Goal: Information Seeking & Learning: Learn about a topic

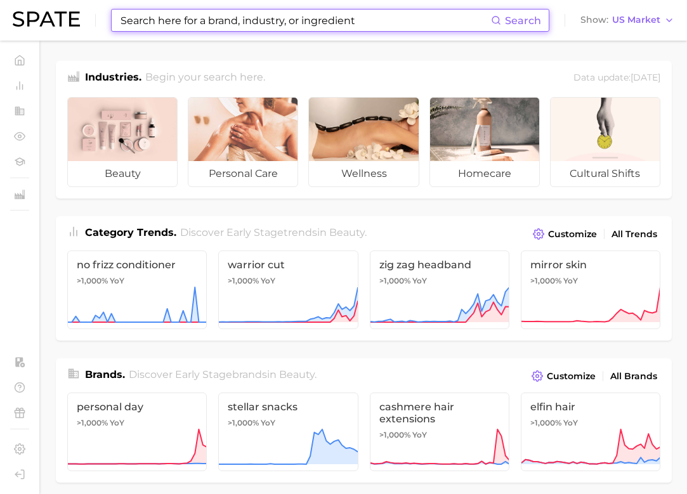
click at [233, 23] on input at bounding box center [305, 21] width 372 height 22
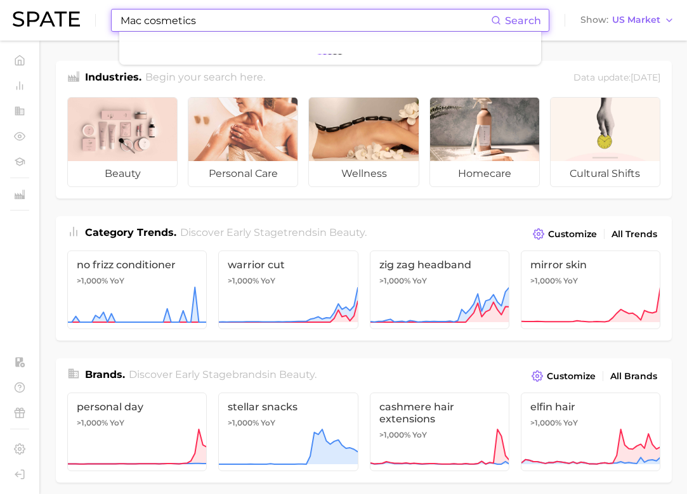
type input "Mac cosmetics"
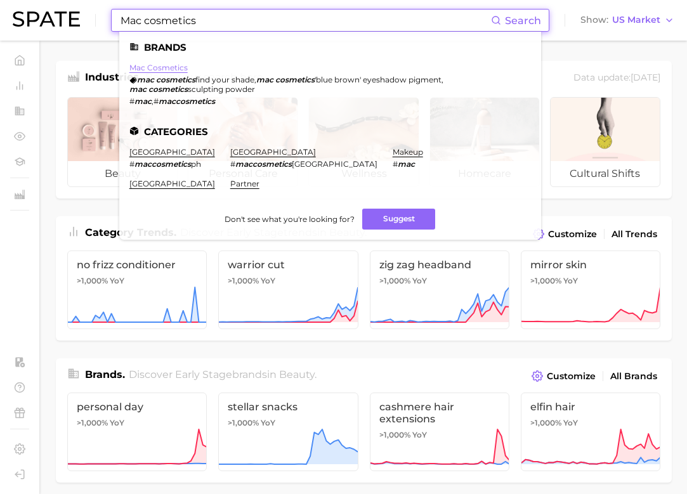
click at [166, 69] on link "mac cosmetics" at bounding box center [158, 68] width 58 height 10
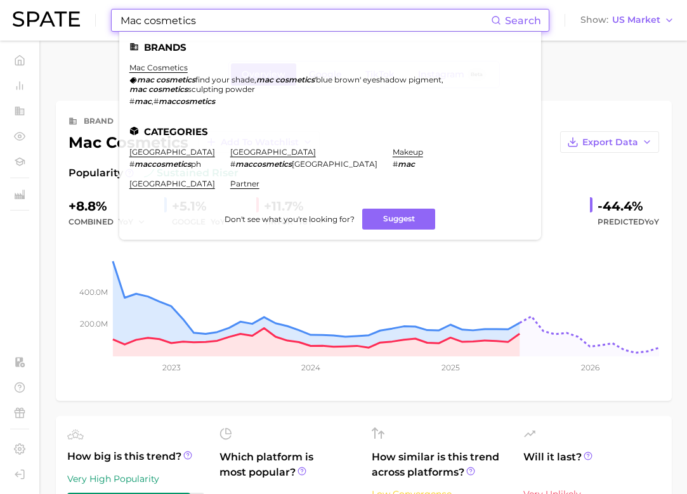
click at [177, 17] on input "Mac cosmetics" at bounding box center [305, 21] width 372 height 22
drag, startPoint x: 199, startPoint y: 20, endPoint x: 60, endPoint y: 16, distance: 139.0
click at [60, 16] on div "Mac cosmetics Search Brands mac cosmetics mac cosmetics find your shade , mac c…" at bounding box center [344, 20] width 662 height 41
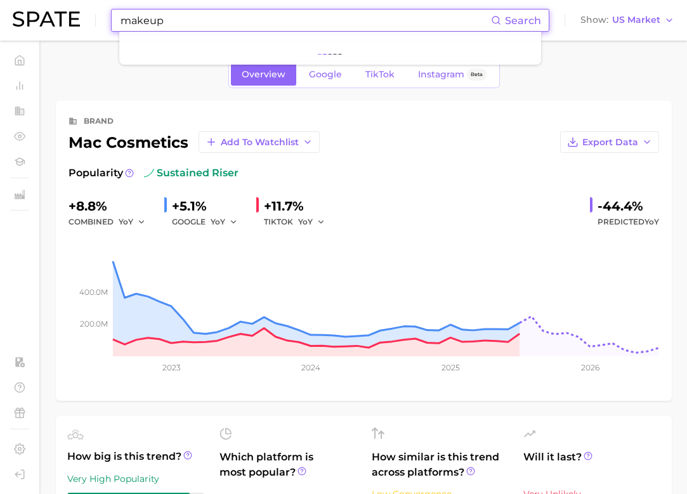
type input "makeup"
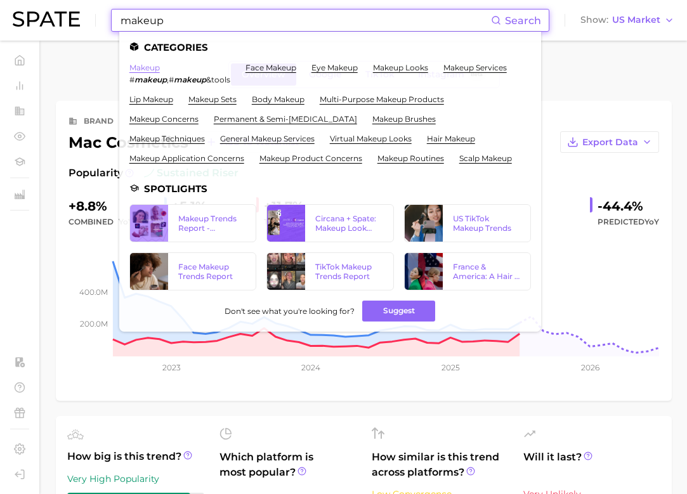
click at [136, 68] on link "makeup" at bounding box center [144, 68] width 30 height 10
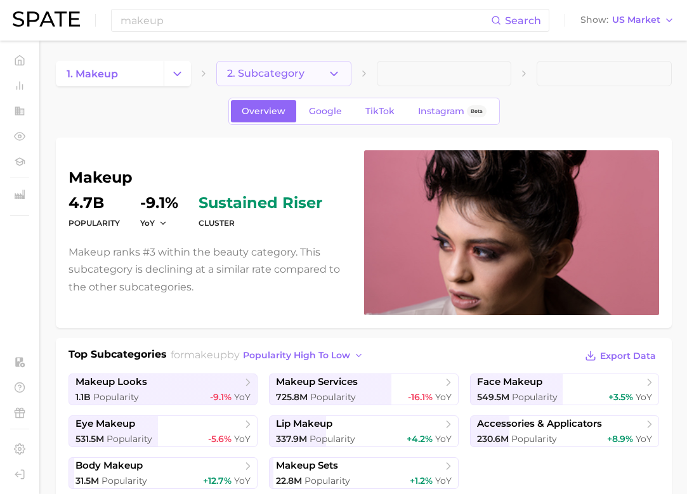
click at [251, 79] on button "2. Subcategory" at bounding box center [283, 73] width 135 height 25
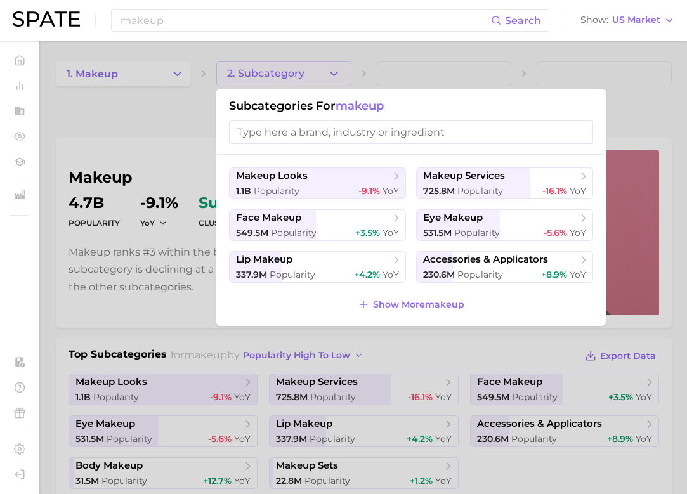
click at [251, 79] on div at bounding box center [343, 247] width 687 height 494
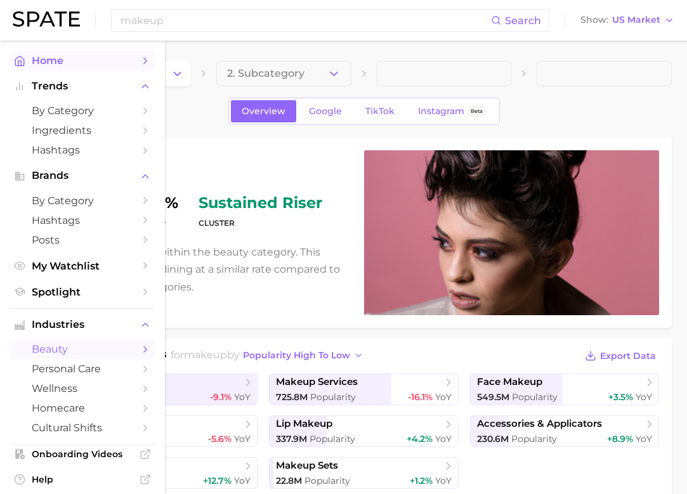
click at [18, 56] on icon "Sidebar" at bounding box center [19, 61] width 9 height 10
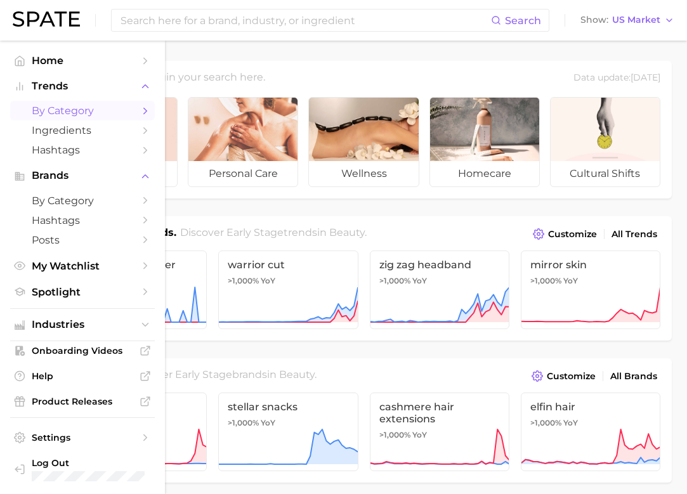
click at [75, 114] on span "by Category" at bounding box center [82, 111] width 101 height 12
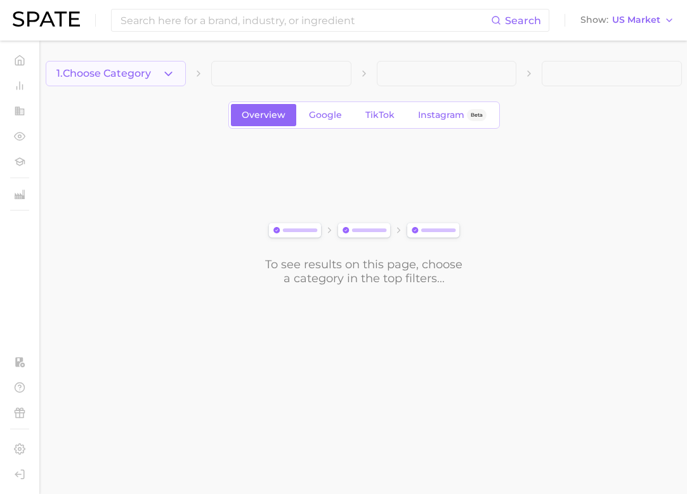
click at [166, 72] on icon "button" at bounding box center [168, 73] width 13 height 13
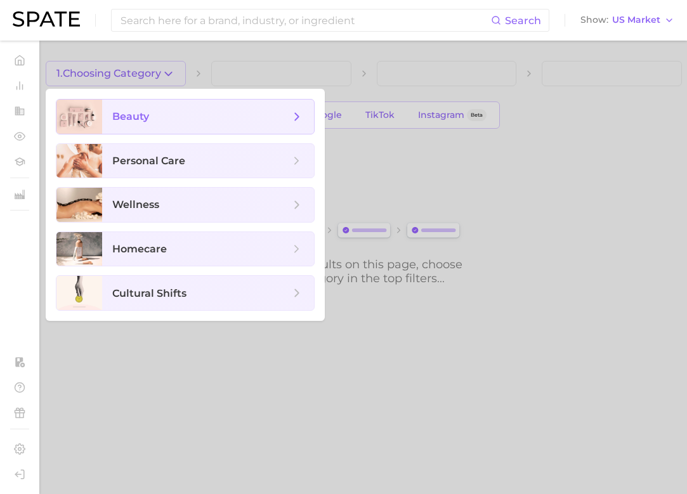
click at [171, 112] on span "beauty" at bounding box center [201, 117] width 178 height 14
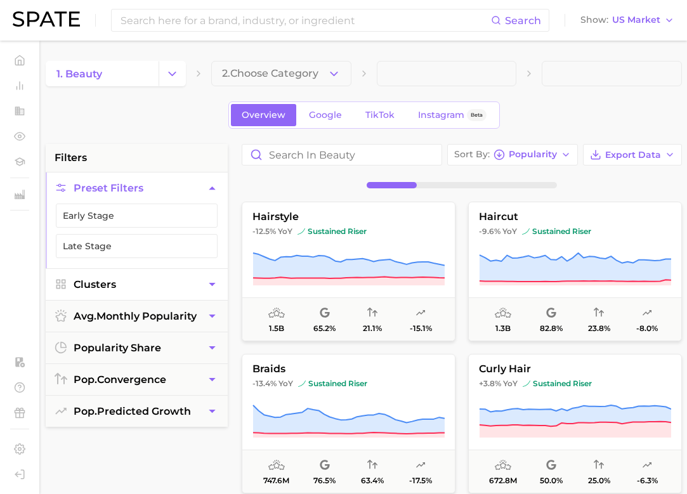
click at [174, 284] on button "Clusters" at bounding box center [137, 284] width 182 height 31
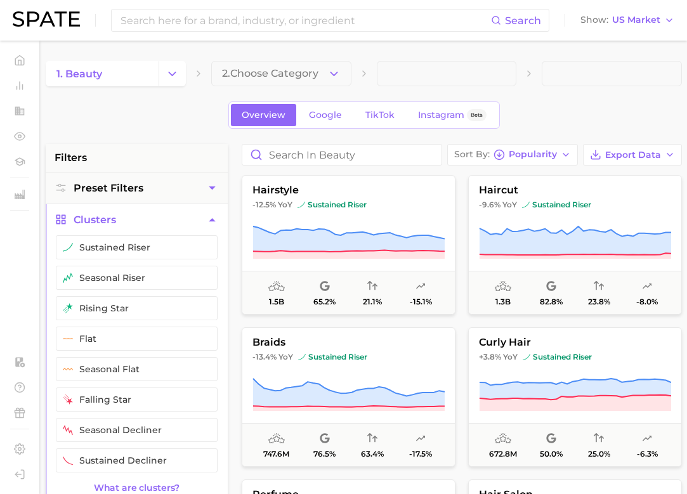
click at [183, 138] on div "1. beauty 2. Choose Category Overview Google TikTok Instagram Beta filters Pres…" at bounding box center [364, 500] width 636 height 879
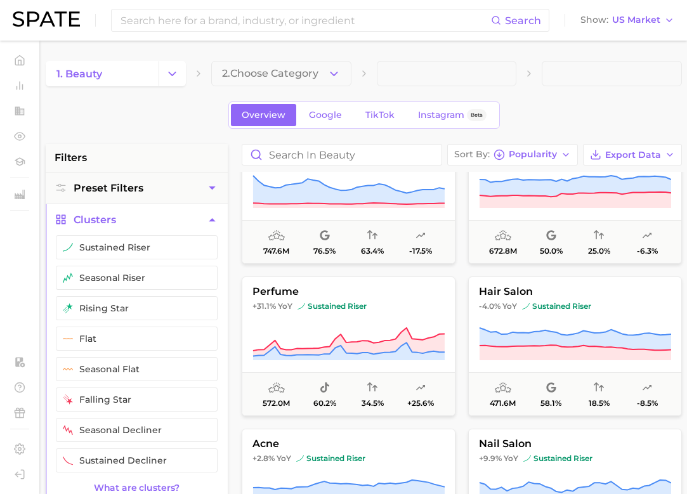
scroll to position [204, 0]
click at [175, 185] on button "Preset Filters" at bounding box center [137, 188] width 182 height 31
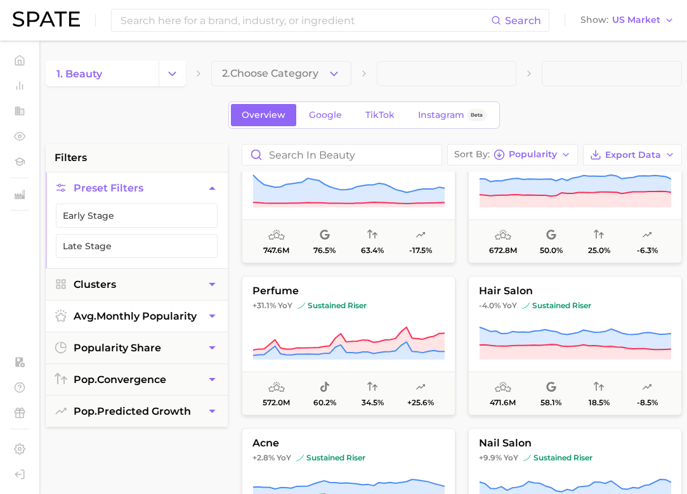
click at [166, 312] on span "avg. monthly popularity" at bounding box center [135, 316] width 123 height 12
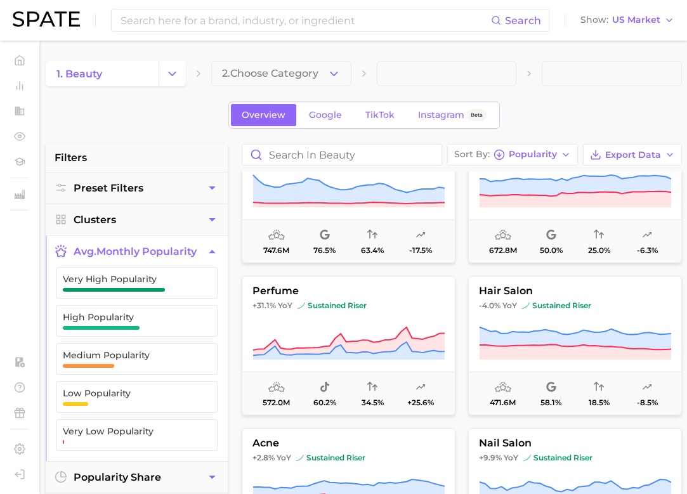
click at [167, 155] on li "filters" at bounding box center [137, 158] width 182 height 28
click at [265, 71] on span "2. Choose Category" at bounding box center [270, 73] width 96 height 11
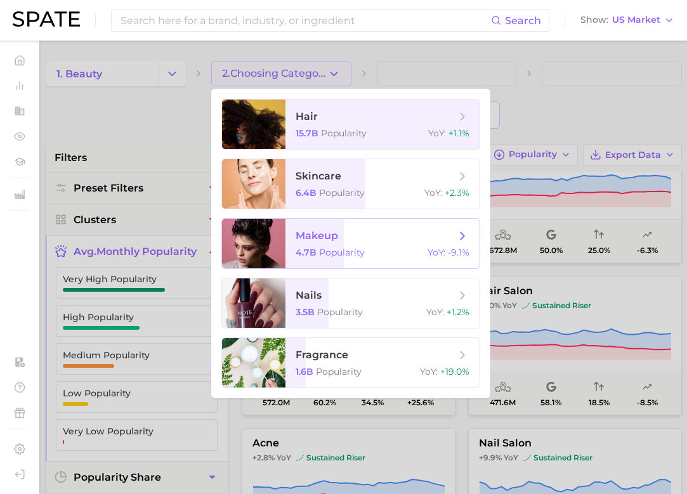
click at [319, 236] on span "makeup" at bounding box center [317, 236] width 42 height 12
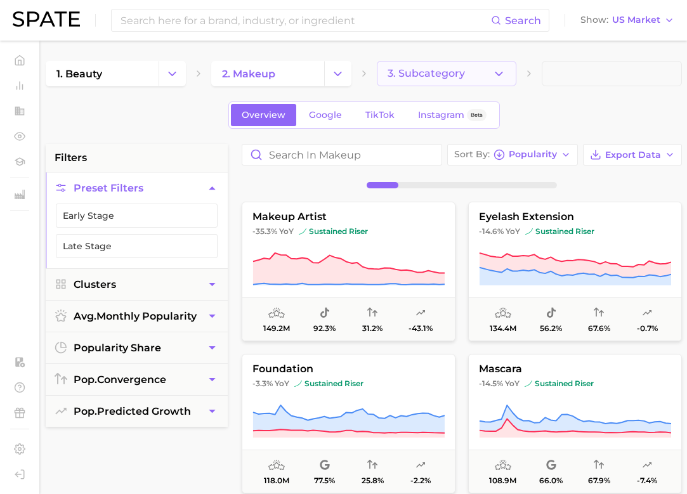
click at [454, 70] on span "3. Subcategory" at bounding box center [426, 73] width 77 height 11
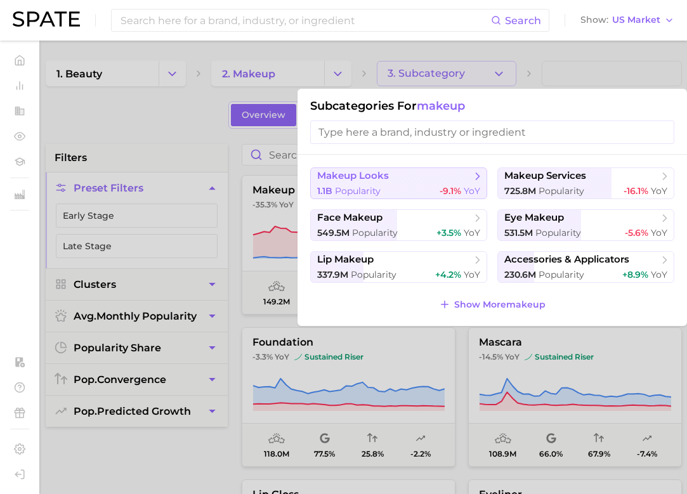
scroll to position [27, 0]
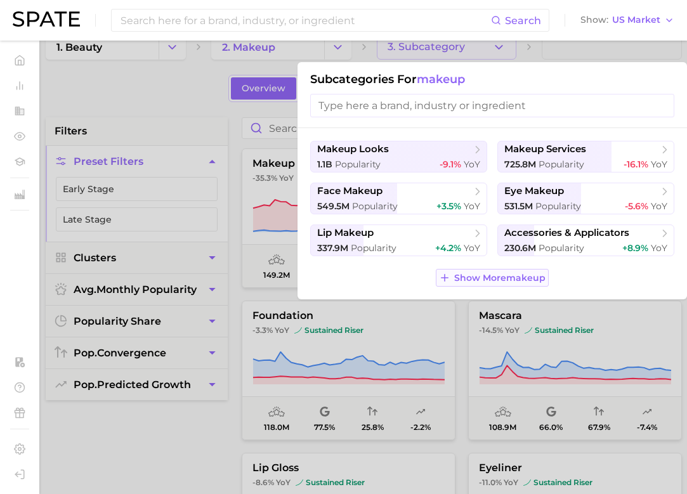
click at [478, 275] on span "Show More makeup" at bounding box center [499, 278] width 91 height 11
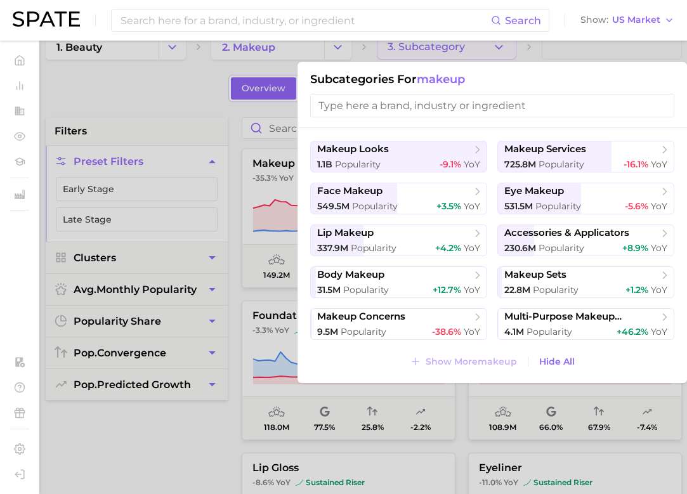
click at [193, 81] on div at bounding box center [343, 247] width 687 height 494
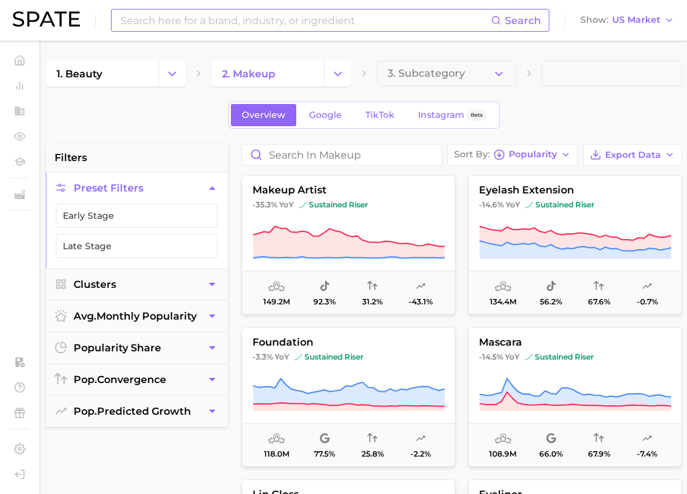
scroll to position [0, 0]
click at [490, 70] on button "3. Subcategory" at bounding box center [447, 73] width 140 height 25
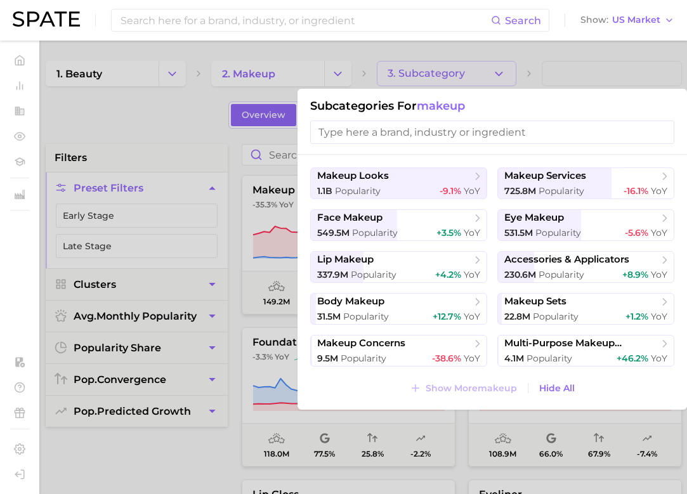
click at [400, 124] on input "search" at bounding box center [492, 132] width 364 height 23
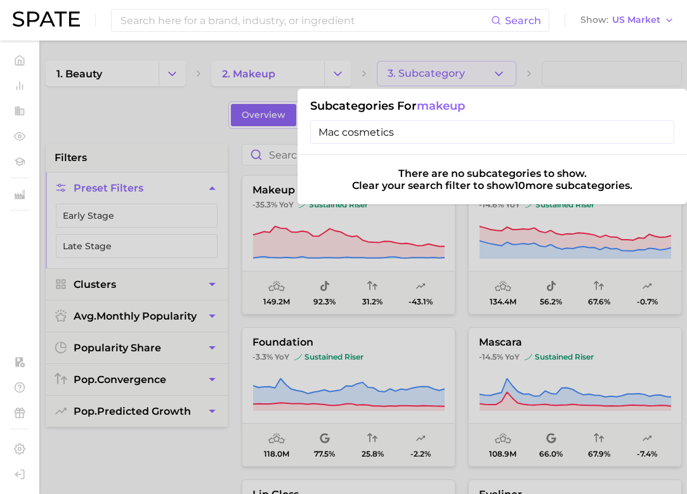
type input "Mac cosmetics"
click at [662, 133] on input "Mac cosmetics" at bounding box center [492, 132] width 364 height 23
